Goal: Information Seeking & Learning: Learn about a topic

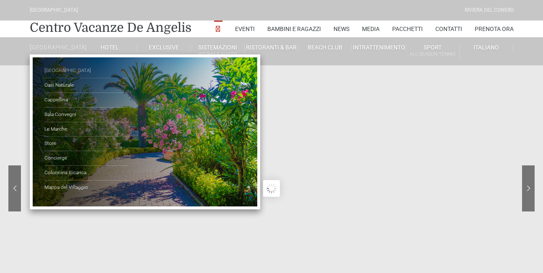
click at [88, 76] on link "[GEOGRAPHIC_DATA]" at bounding box center [86, 71] width 84 height 15
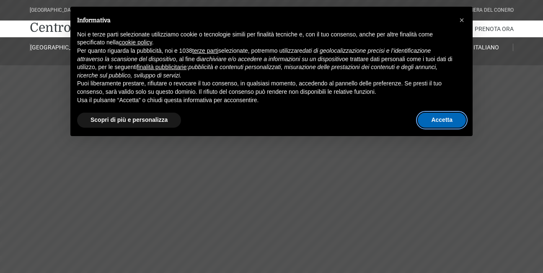
click at [439, 120] on button "Accetta" at bounding box center [442, 120] width 48 height 15
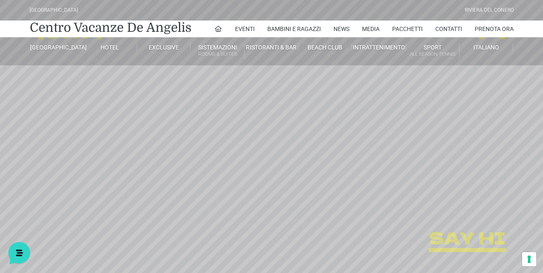
click at [525, 135] on header "Villaggio Hotel Resort Riviera Del Conero Centro Vacanze De Angelis Eventi Miss…" at bounding box center [271, 188] width 543 height 377
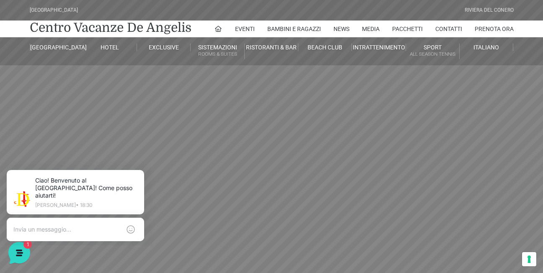
click at [525, 135] on header "Villaggio Hotel Resort Riviera Del Conero Centro Vacanze De Angelis Eventi Miss…" at bounding box center [271, 188] width 543 height 377
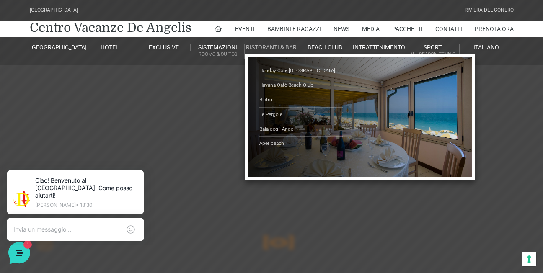
click at [283, 50] on link "Ristoranti & Bar" at bounding box center [272, 48] width 54 height 8
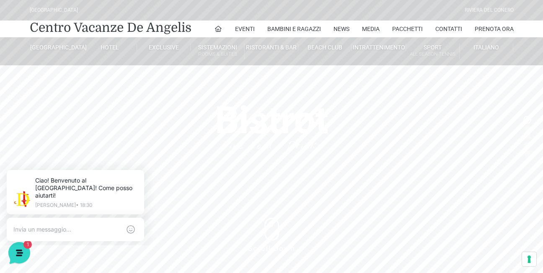
click at [526, 119] on header "[GEOGRAPHIC_DATA] [GEOGRAPHIC_DATA] Centro Vacanze [GEOGRAPHIC_DATA] Eventi Mis…" at bounding box center [271, 167] width 543 height 335
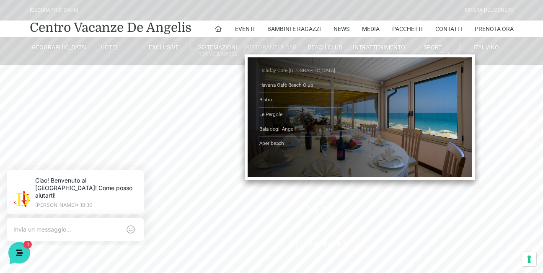
click at [284, 72] on link "Holiday Cafè [GEOGRAPHIC_DATA]" at bounding box center [301, 71] width 84 height 15
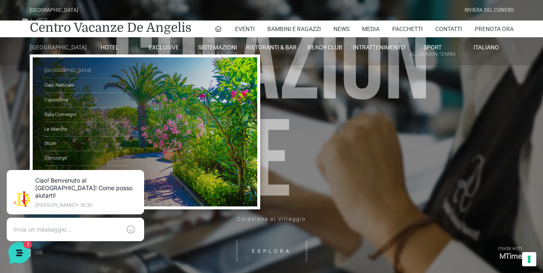
click at [61, 78] on link "[GEOGRAPHIC_DATA]" at bounding box center [86, 71] width 84 height 15
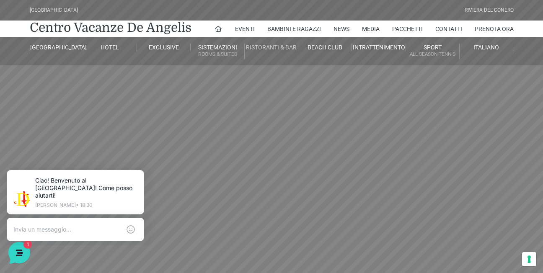
drag, startPoint x: 415, startPoint y: 104, endPoint x: 280, endPoint y: 54, distance: 144.2
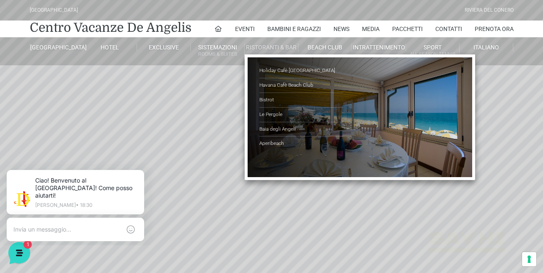
click at [282, 49] on link "Ristoranti & Bar" at bounding box center [272, 48] width 54 height 8
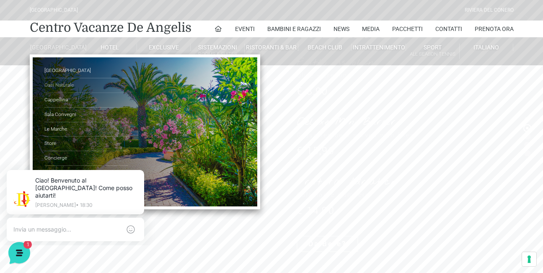
click at [65, 92] on link "Oasi Naturale" at bounding box center [86, 85] width 84 height 15
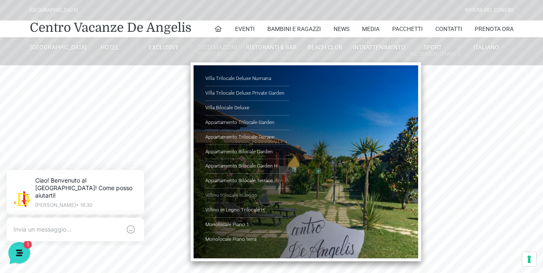
click at [246, 194] on link "Villino trilocale in legno" at bounding box center [247, 196] width 84 height 15
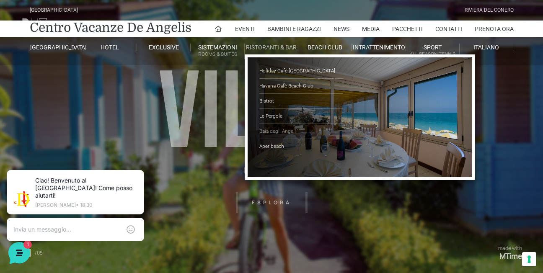
click at [287, 132] on link "Baia degli Angeli" at bounding box center [301, 131] width 84 height 15
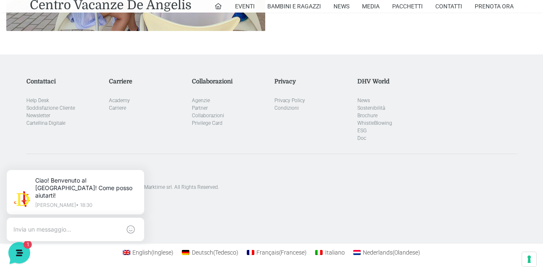
scroll to position [1691, 0]
click at [406, 3] on link "Pacchetti" at bounding box center [407, 6] width 31 height 13
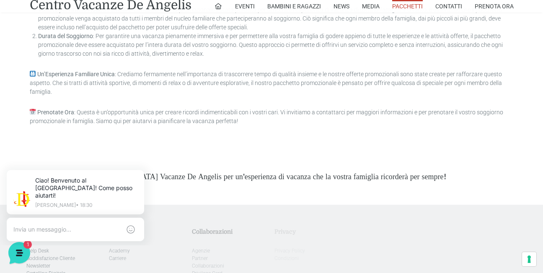
scroll to position [2447, 0]
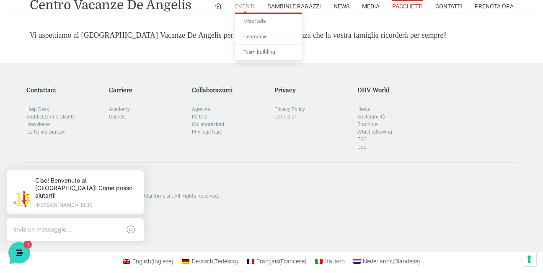
click at [245, 5] on link "Eventi" at bounding box center [245, 6] width 20 height 13
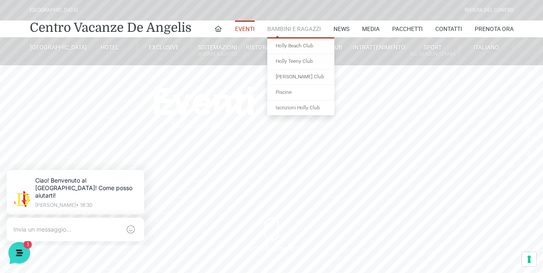
click at [300, 32] on link "Bambini e Ragazzi" at bounding box center [294, 29] width 54 height 17
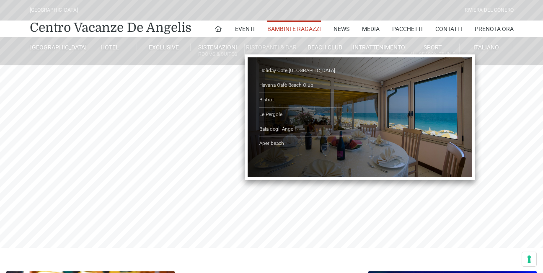
click at [270, 47] on link "Ristoranti & Bar" at bounding box center [272, 48] width 54 height 8
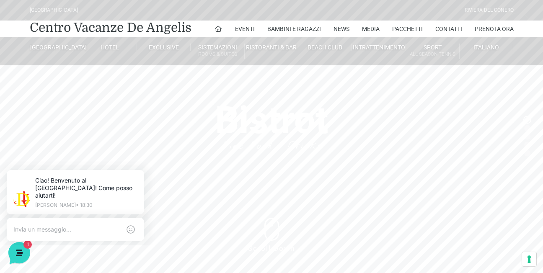
click at [523, 121] on header "[GEOGRAPHIC_DATA] [GEOGRAPHIC_DATA] Centro Vacanze [GEOGRAPHIC_DATA] Eventi Mis…" at bounding box center [271, 167] width 543 height 335
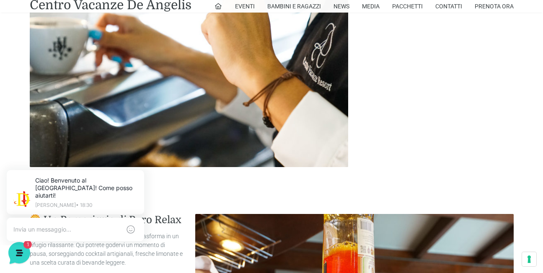
scroll to position [71, 0]
